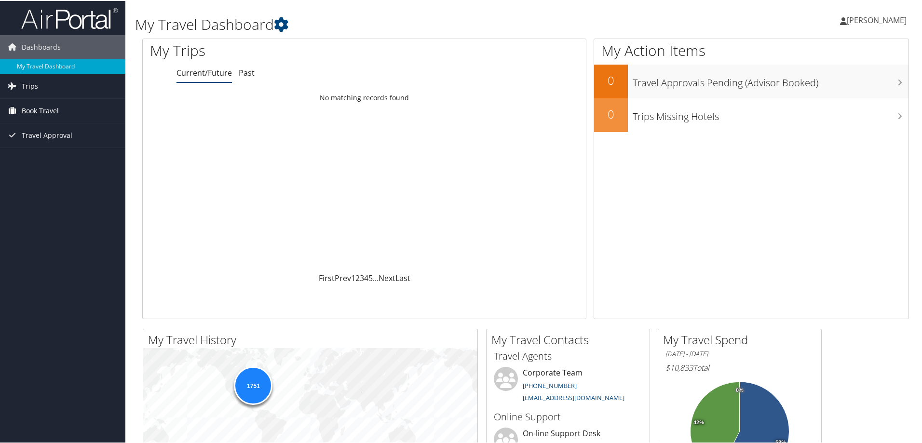
click at [52, 107] on span "Book Travel" at bounding box center [40, 110] width 37 height 24
click at [55, 154] on link "Book/Manage Online Trips" at bounding box center [62, 158] width 125 height 14
